Goal: Task Accomplishment & Management: Complete application form

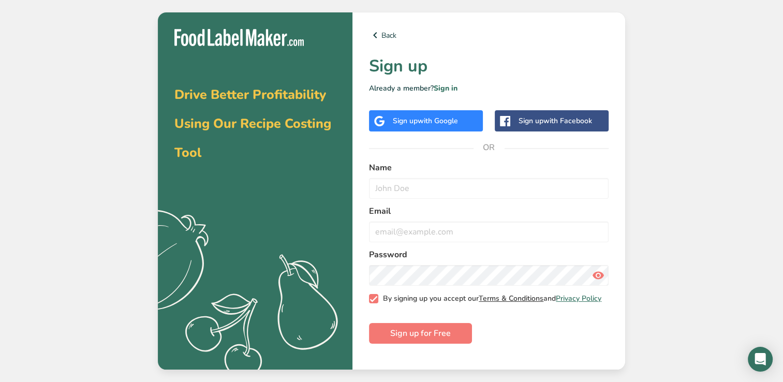
click at [508, 298] on link "Terms & Conditions" at bounding box center [510, 298] width 65 height 10
click at [374, 303] on span at bounding box center [373, 298] width 9 height 9
click at [374, 302] on input "By signing up you accept our Terms & Conditions and Privacy Policy" at bounding box center [372, 298] width 7 height 7
checkbox input "false"
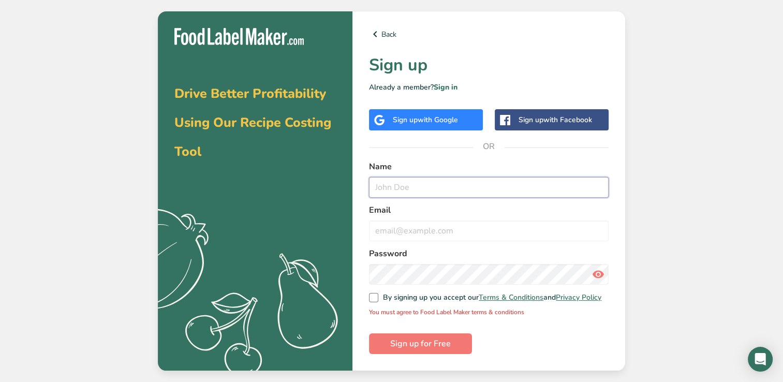
click at [384, 183] on input "text" at bounding box center [488, 187] width 239 height 21
click at [452, 115] on span "with Google" at bounding box center [437, 120] width 40 height 10
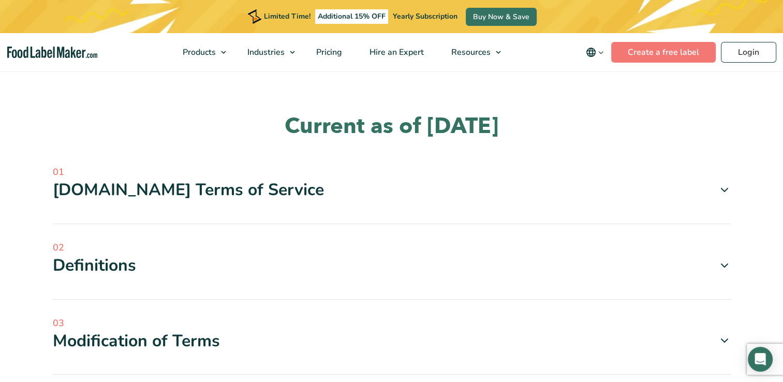
scroll to position [242, 0]
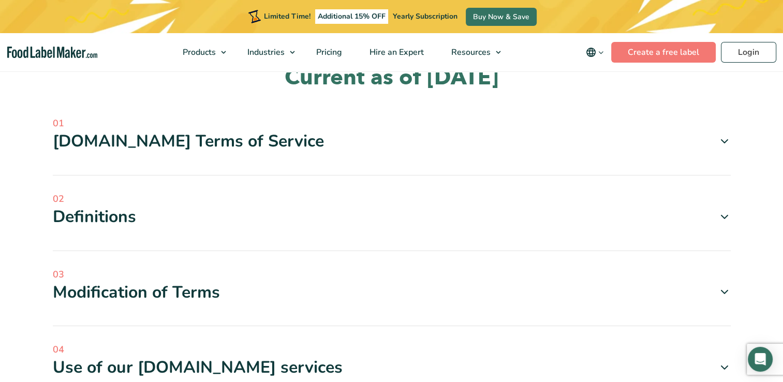
click at [278, 142] on div "Foodlabelmaker.com Terms of Service" at bounding box center [392, 141] width 678 height 22
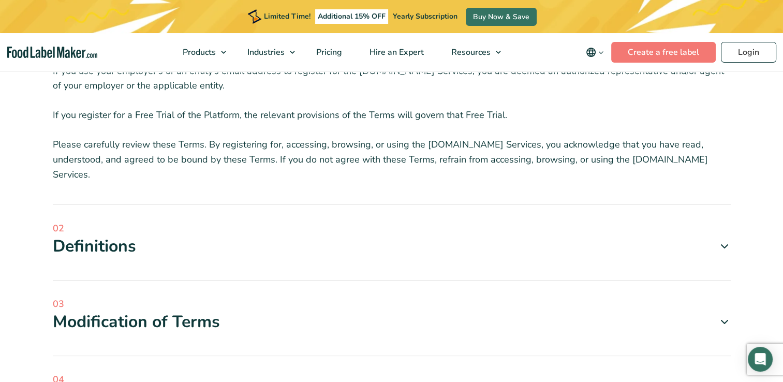
scroll to position [497, 0]
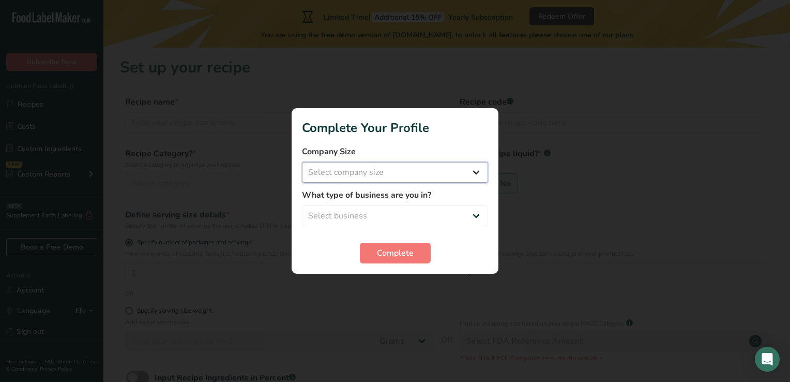
click at [457, 169] on select "Select company size Fewer than 10 Employees 10 to 50 Employees 51 to 500 Employ…" at bounding box center [395, 172] width 186 height 21
select select "1"
click at [302, 162] on select "Select company size Fewer than 10 Employees 10 to 50 Employees 51 to 500 Employ…" at bounding box center [395, 172] width 186 height 21
click at [407, 218] on select "Select business Packaged Food Manufacturer Restaurant & Cafe Bakery Meal Plans …" at bounding box center [395, 215] width 186 height 21
select select "8"
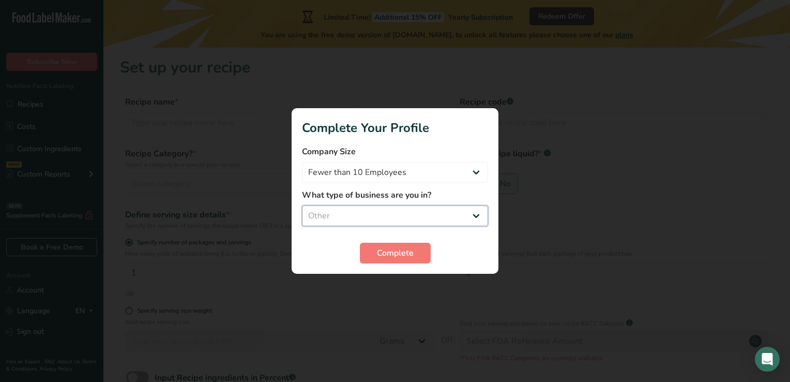
click at [302, 205] on select "Select business Packaged Food Manufacturer Restaurant & Cafe Bakery Meal Plans …" at bounding box center [395, 215] width 186 height 21
click at [421, 250] on button "Complete" at bounding box center [395, 253] width 71 height 21
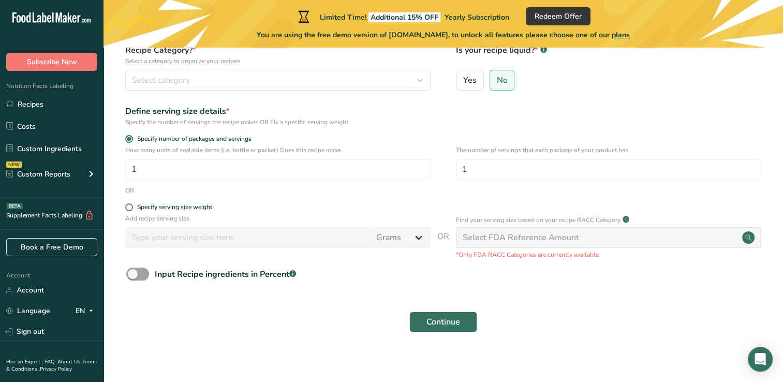
scroll to position [110, 0]
